Goal: Transaction & Acquisition: Purchase product/service

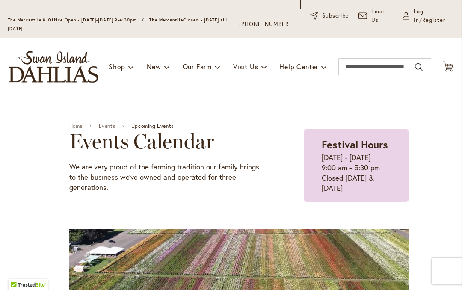
scroll to position [47, 0]
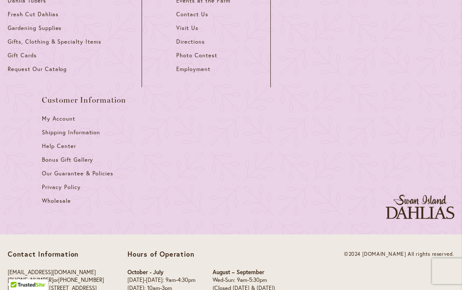
scroll to position [965, 0]
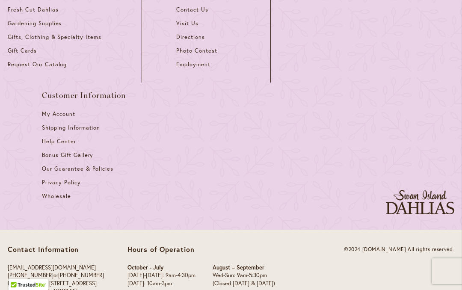
click at [65, 157] on span "Bonus Gift Gallery" at bounding box center [67, 154] width 51 height 7
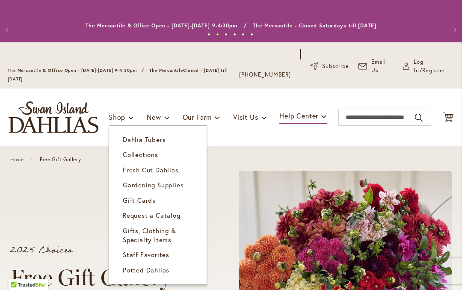
click at [136, 144] on span "Dahlia Tubers" at bounding box center [144, 139] width 43 height 9
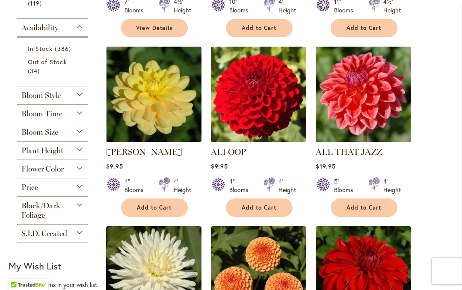
scroll to position [397, 0]
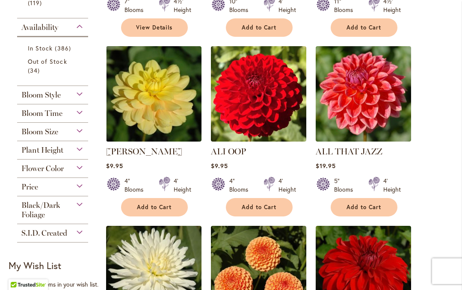
click at [79, 173] on div "Flower Color" at bounding box center [52, 166] width 71 height 14
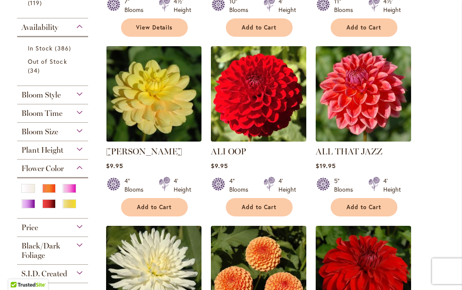
click at [49, 193] on div "Orange/Peach" at bounding box center [49, 188] width 14 height 9
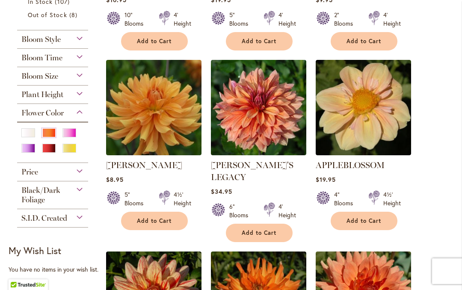
scroll to position [360, 0]
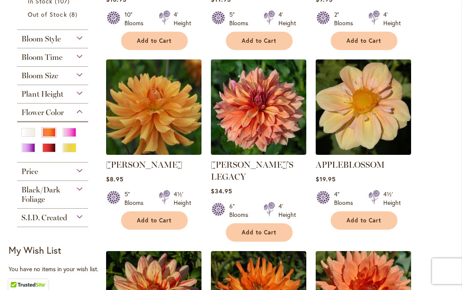
click at [275, 153] on img at bounding box center [258, 106] width 95 height 95
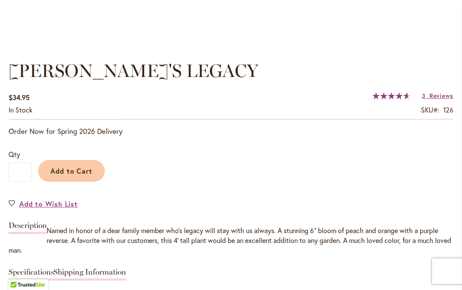
scroll to position [591, 0]
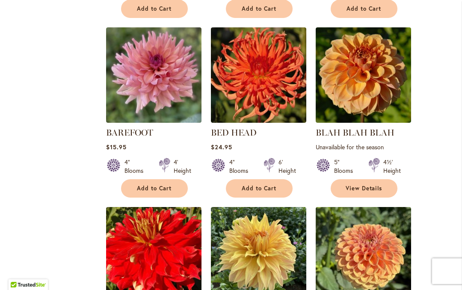
scroll to position [763, 0]
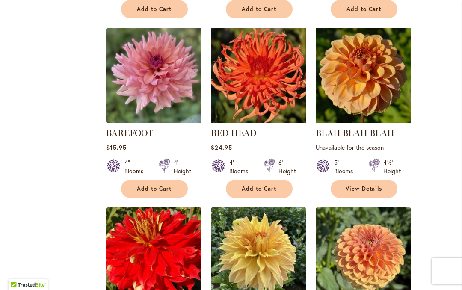
click at [405, 92] on img at bounding box center [362, 75] width 95 height 95
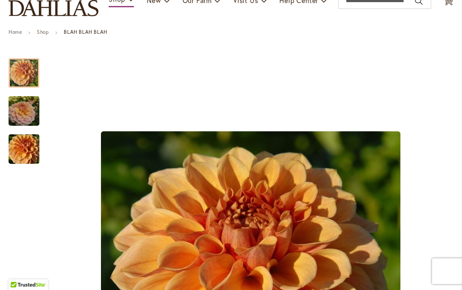
scroll to position [118, 0]
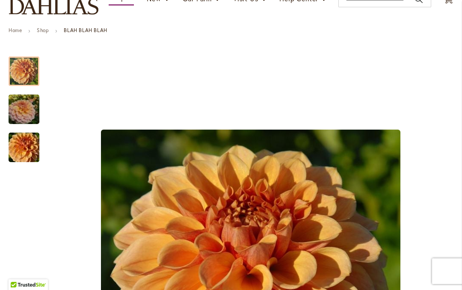
click at [28, 123] on img "Blah Blah Blah" at bounding box center [24, 109] width 62 height 41
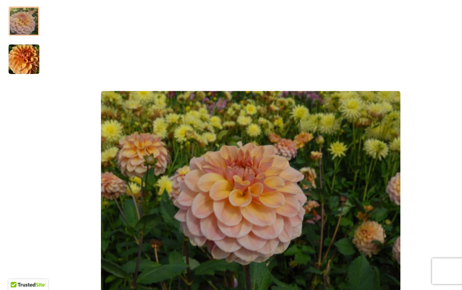
scroll to position [205, 0]
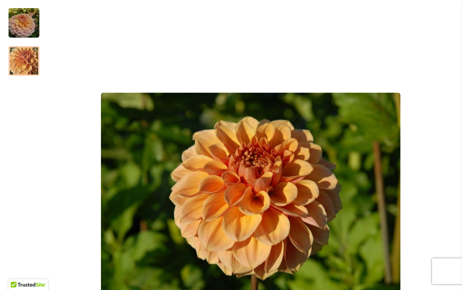
click at [23, 78] on img "Blah Blah Blah" at bounding box center [24, 61] width 62 height 41
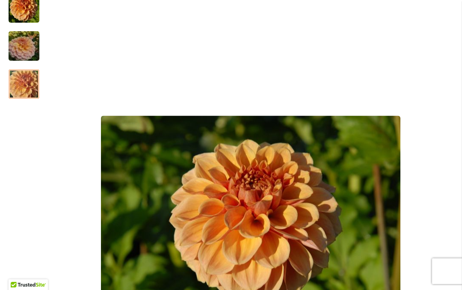
scroll to position [175, 0]
